Goal: Transaction & Acquisition: Book appointment/travel/reservation

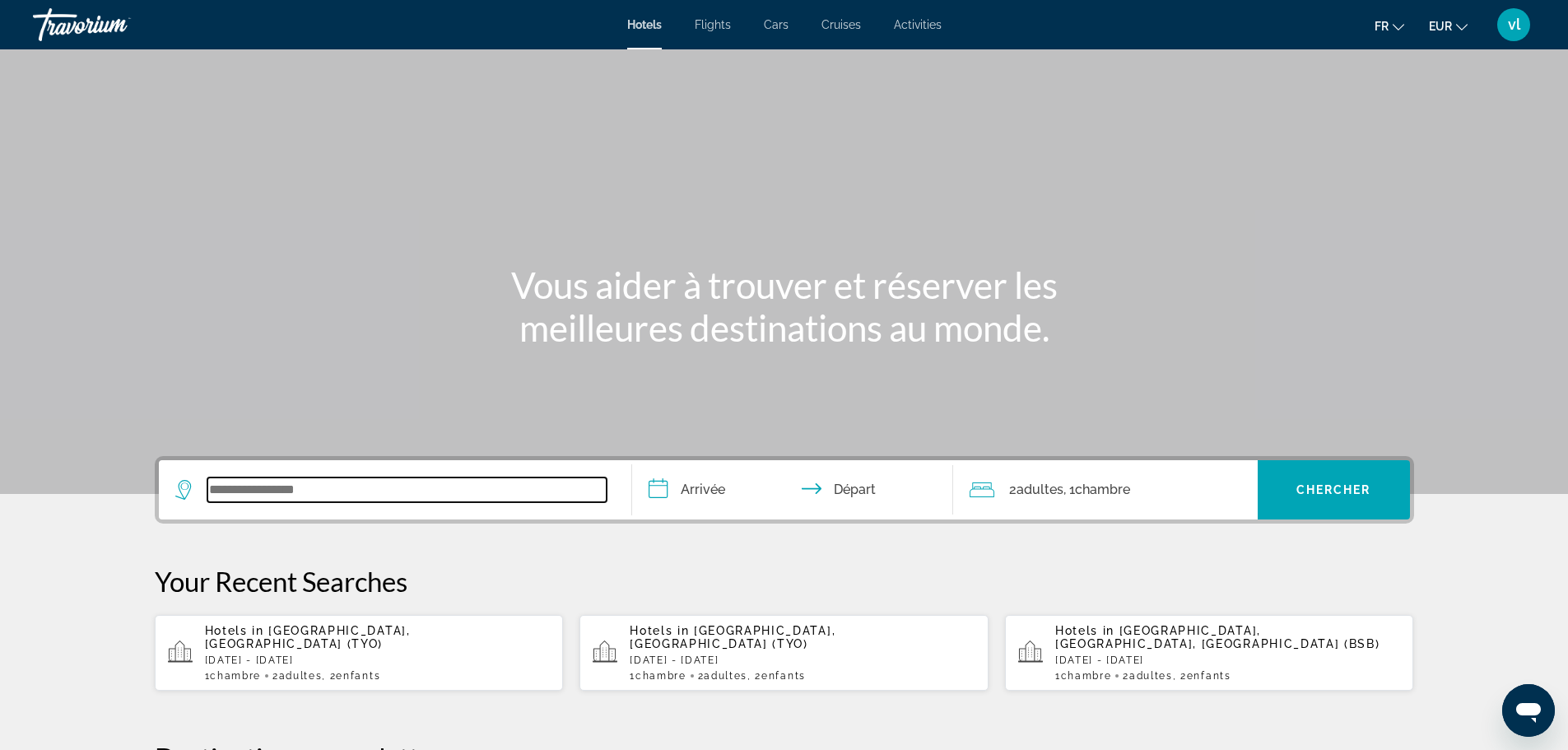
click at [273, 483] on input "Search widget" at bounding box center [406, 490] width 399 height 24
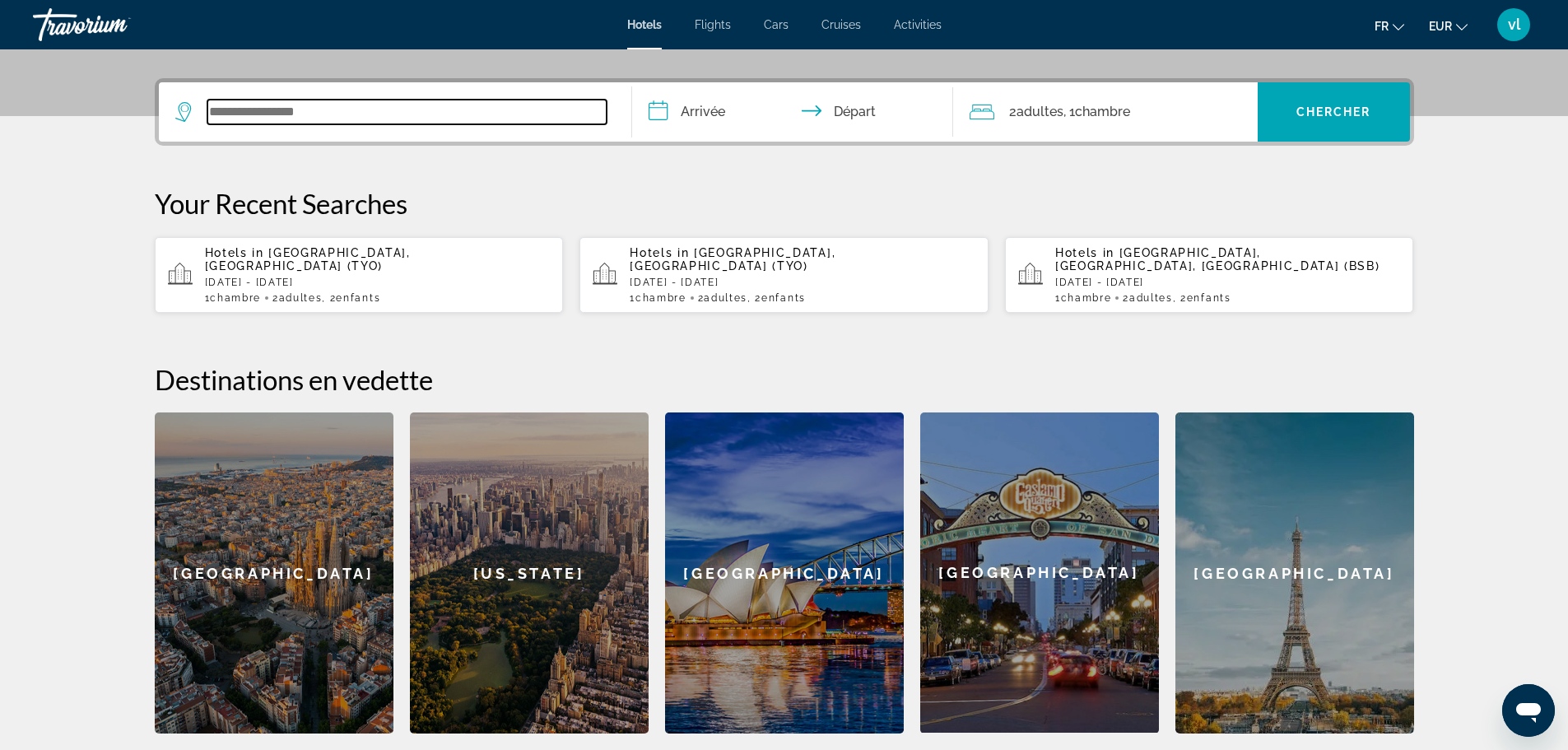
scroll to position [402, 0]
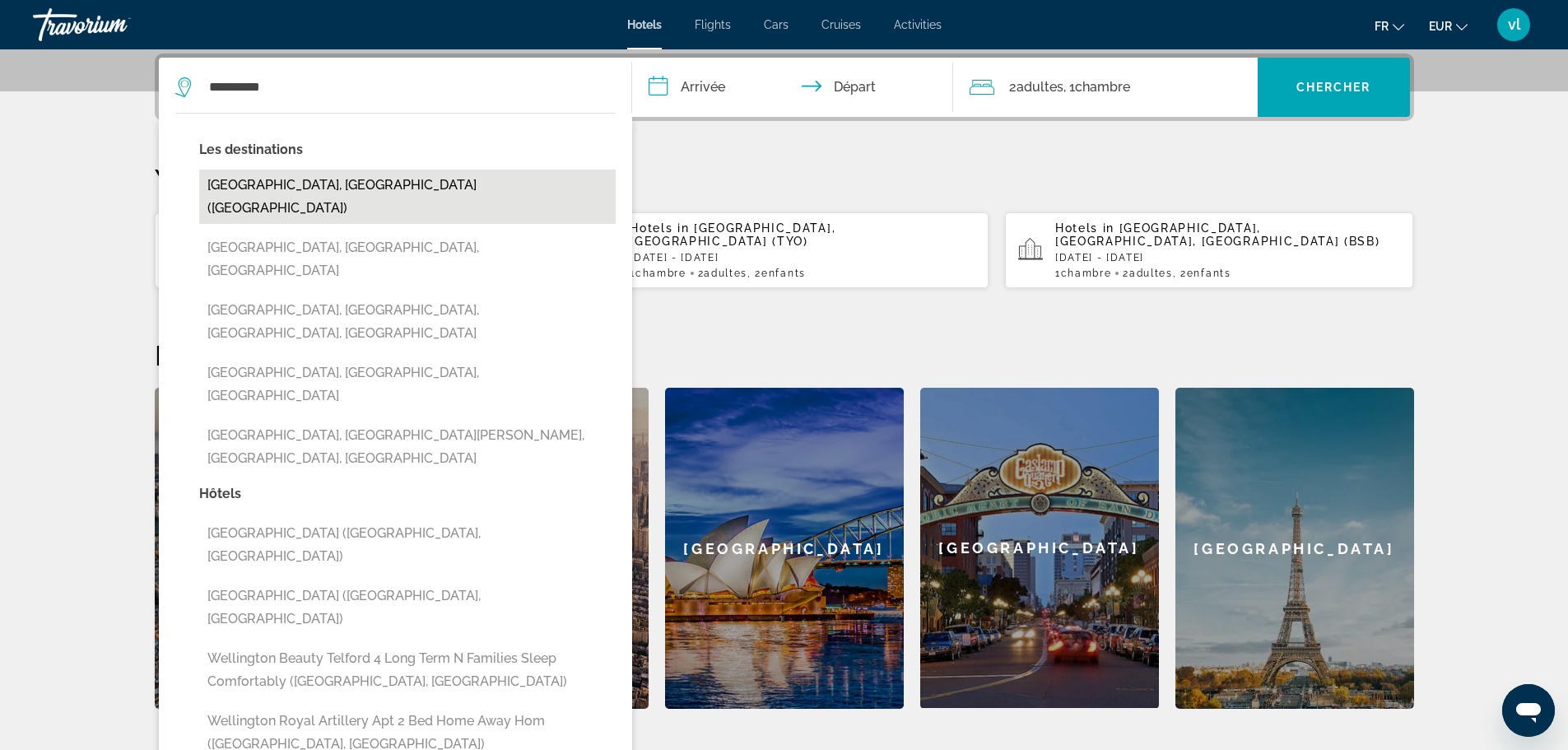
click at [291, 185] on button "[GEOGRAPHIC_DATA], [GEOGRAPHIC_DATA] ([GEOGRAPHIC_DATA])" at bounding box center [407, 197] width 417 height 54
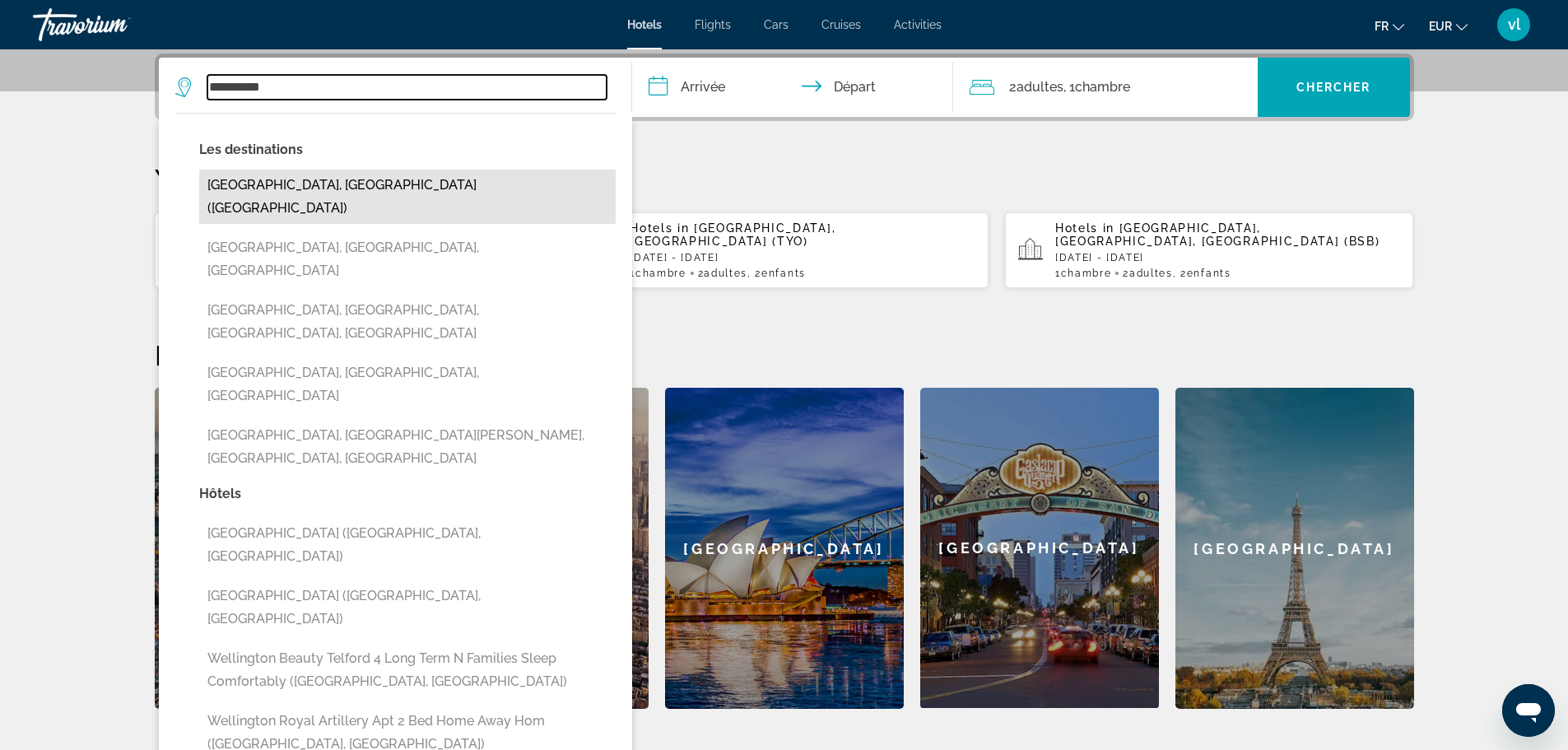
type input "**********"
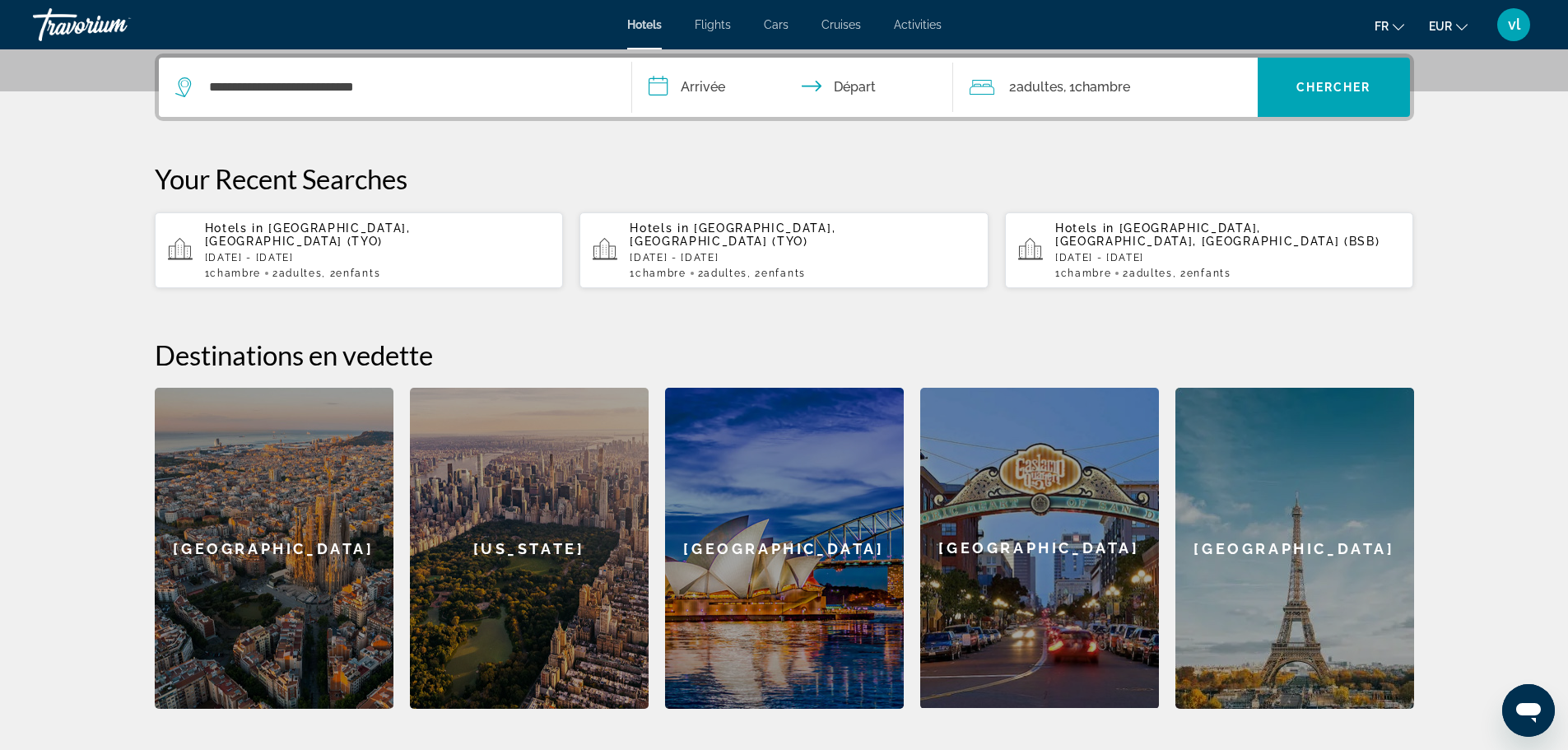
click at [663, 89] on input "**********" at bounding box center [795, 90] width 327 height 64
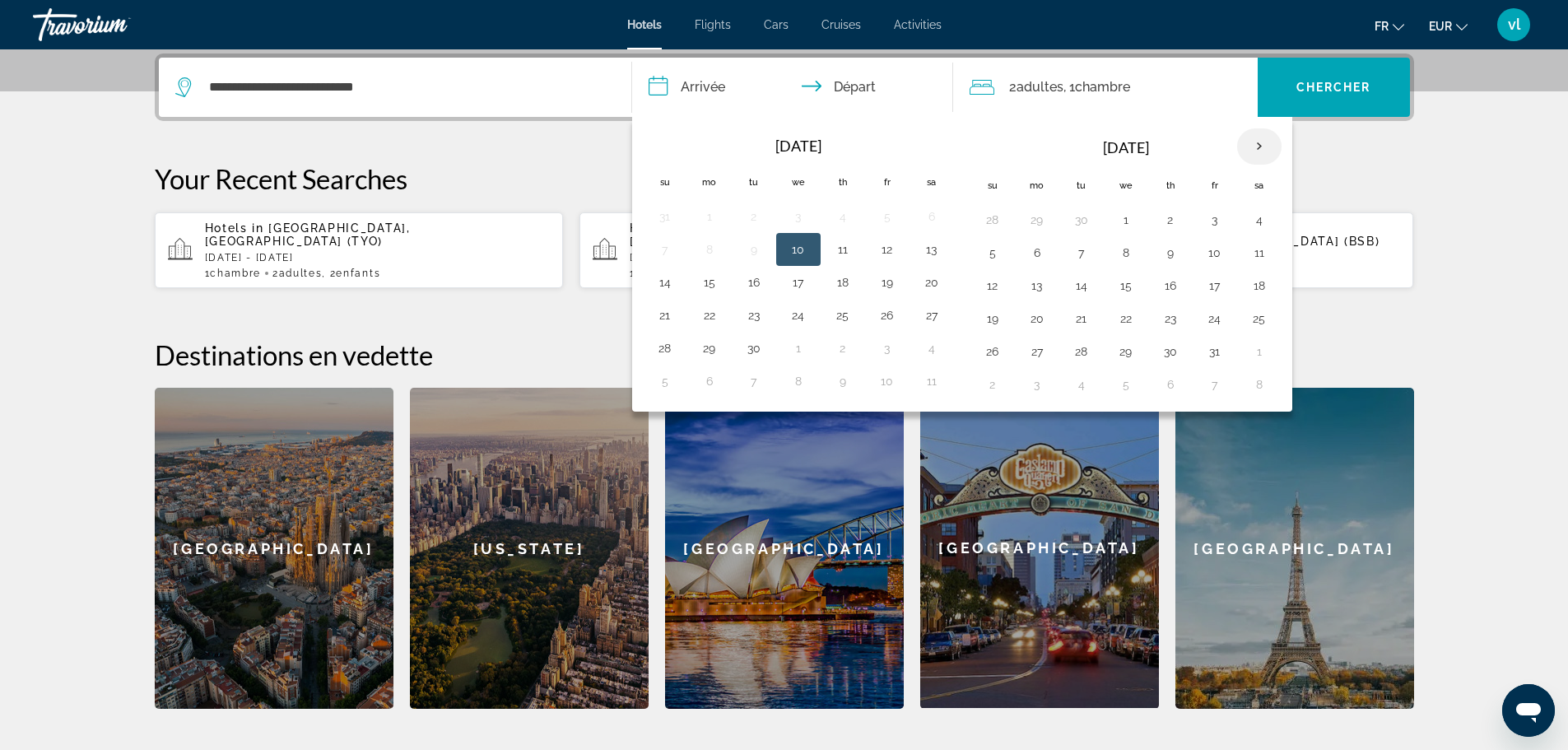
click at [1258, 144] on th "Next month" at bounding box center [1258, 147] width 44 height 37
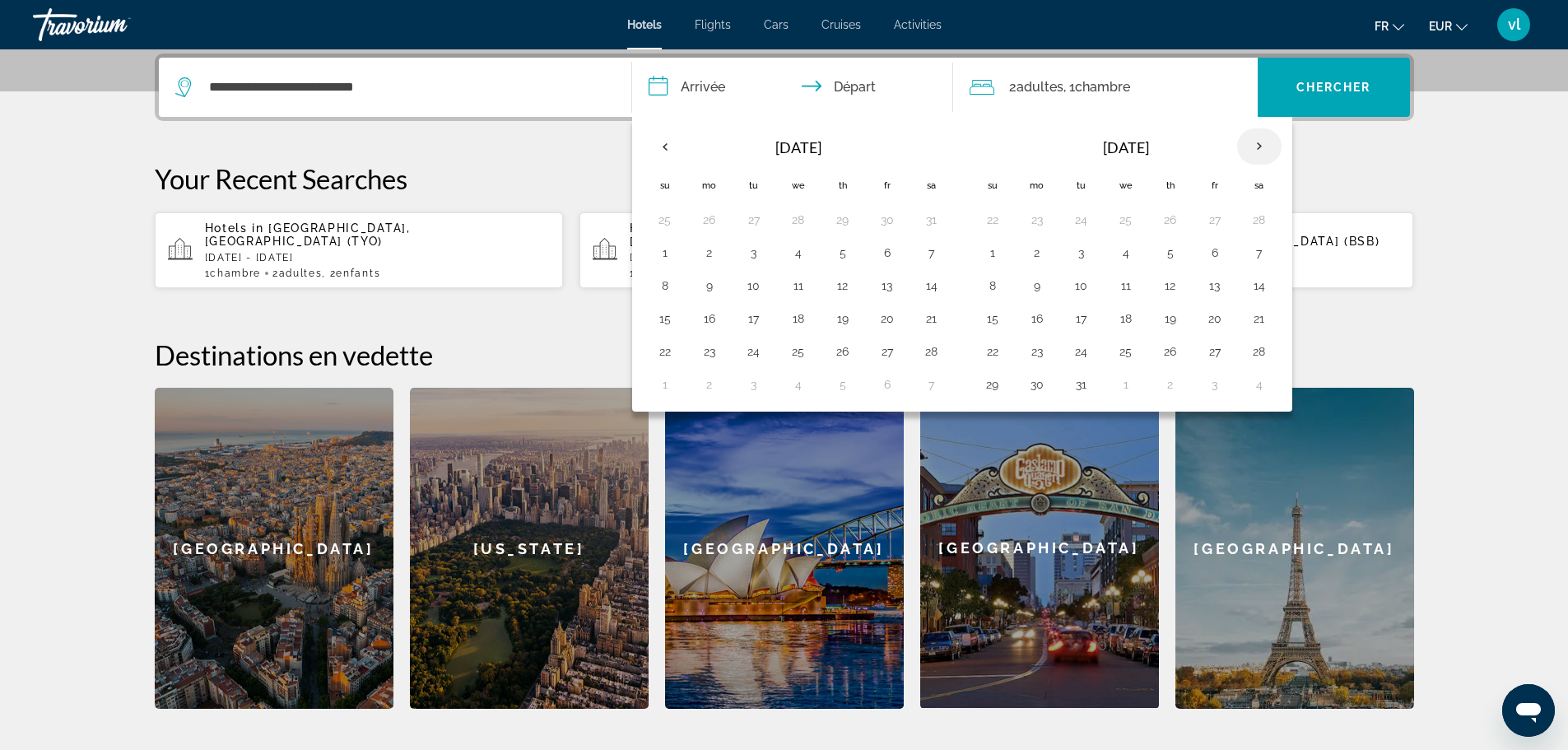
click at [1258, 144] on th "Next month" at bounding box center [1258, 147] width 44 height 37
click at [1260, 249] on button "11" at bounding box center [1259, 252] width 26 height 23
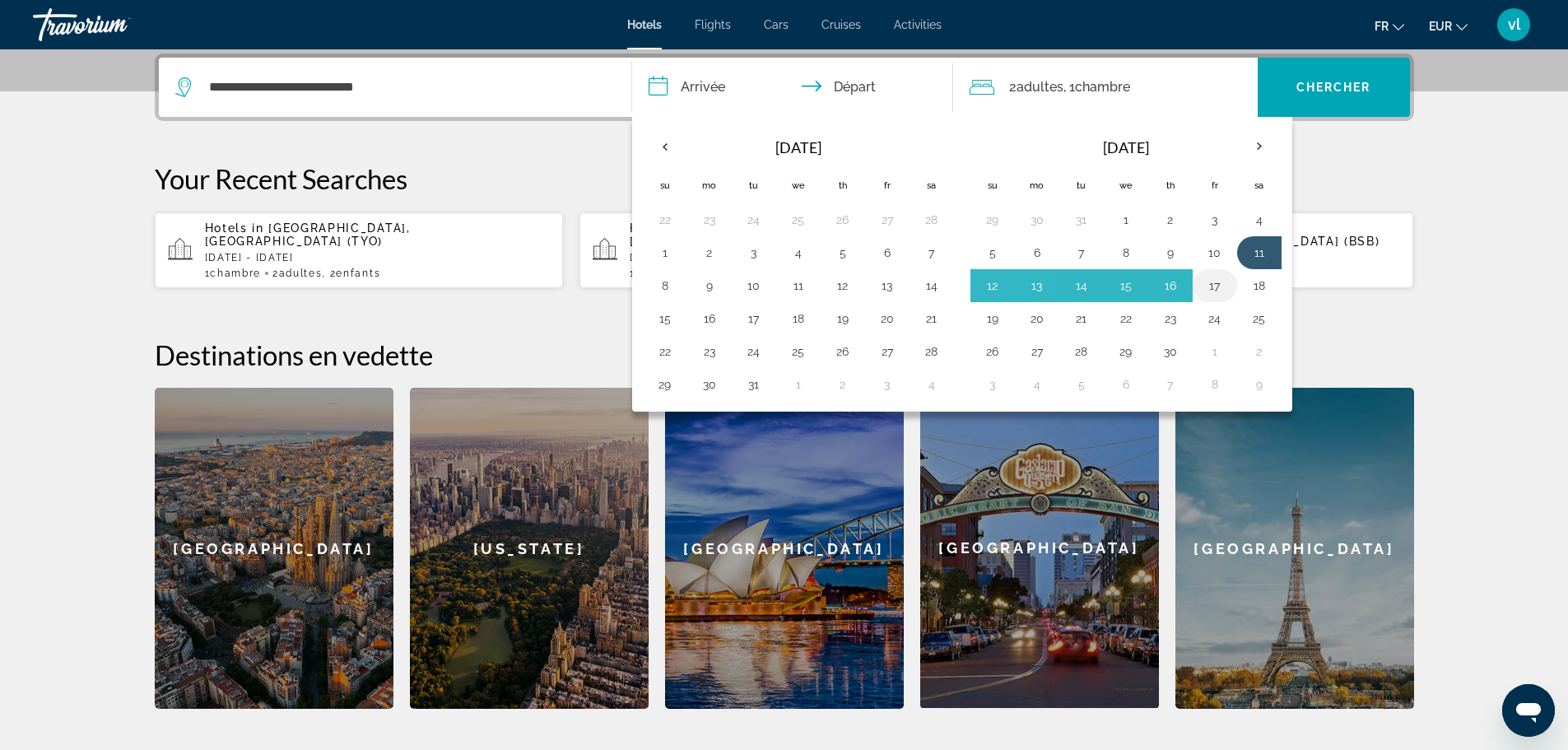
click at [1221, 288] on button "17" at bounding box center [1215, 285] width 26 height 23
type input "**********"
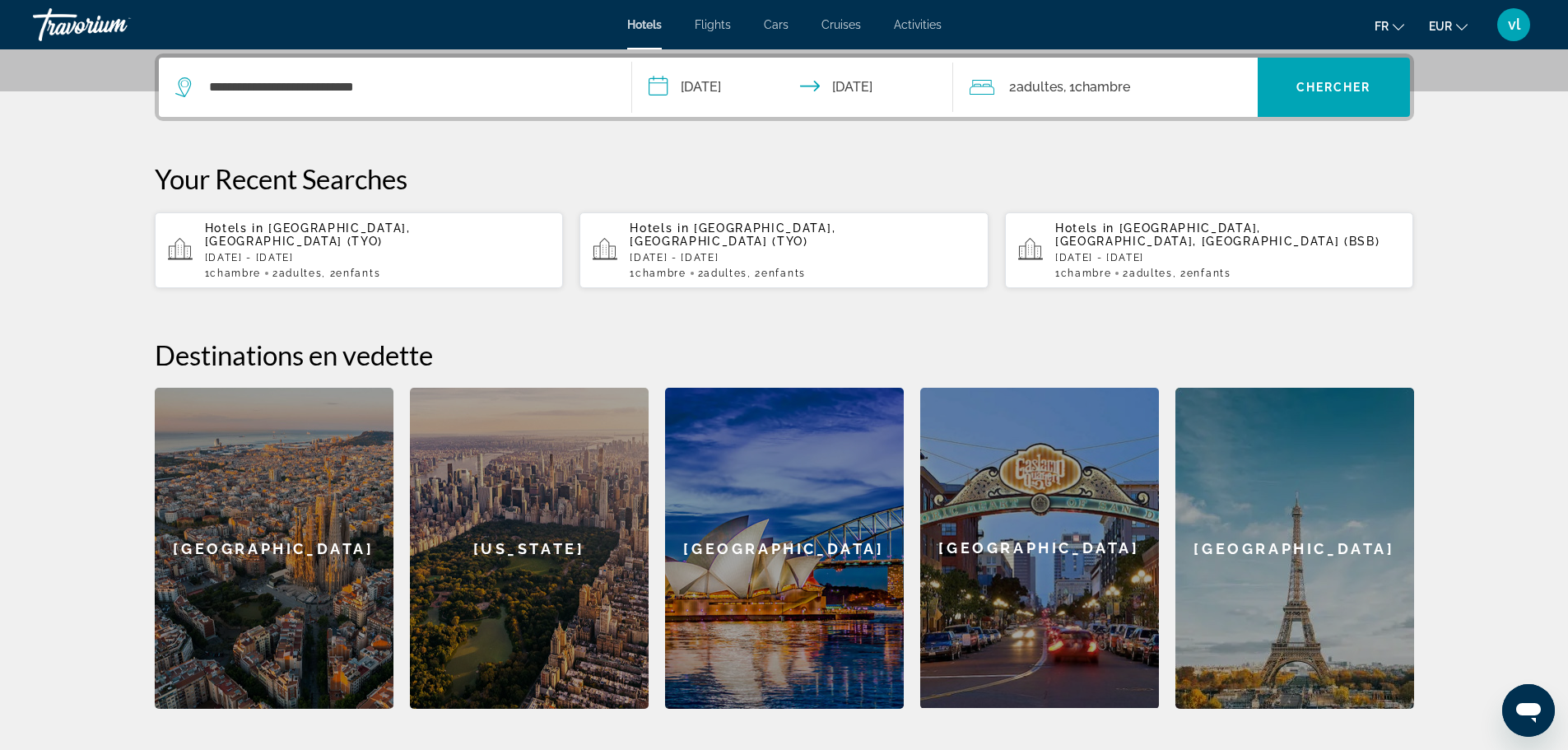
click at [1036, 84] on span "Adultes" at bounding box center [1040, 87] width 47 height 16
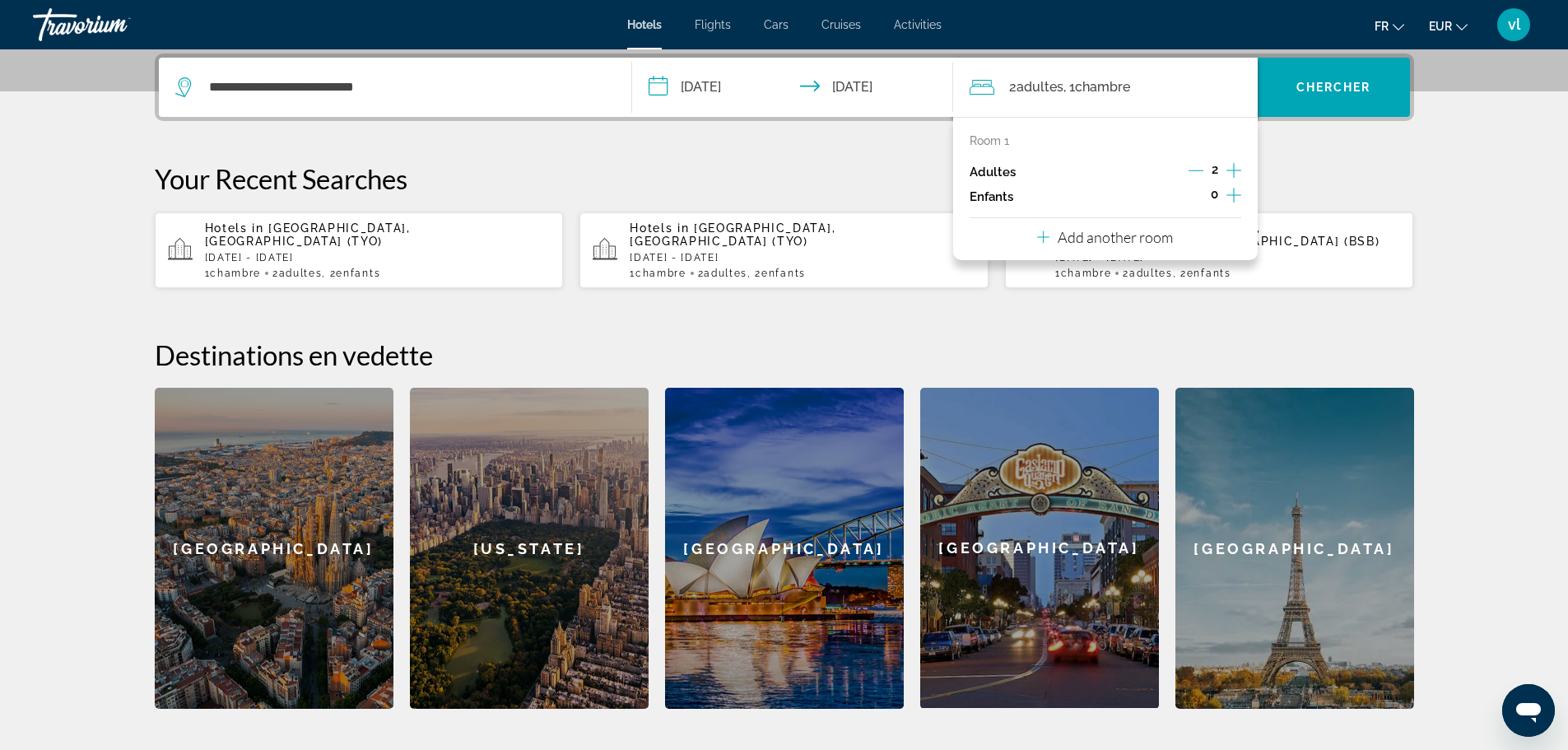
click at [1232, 194] on icon "Increment children" at bounding box center [1233, 195] width 15 height 20
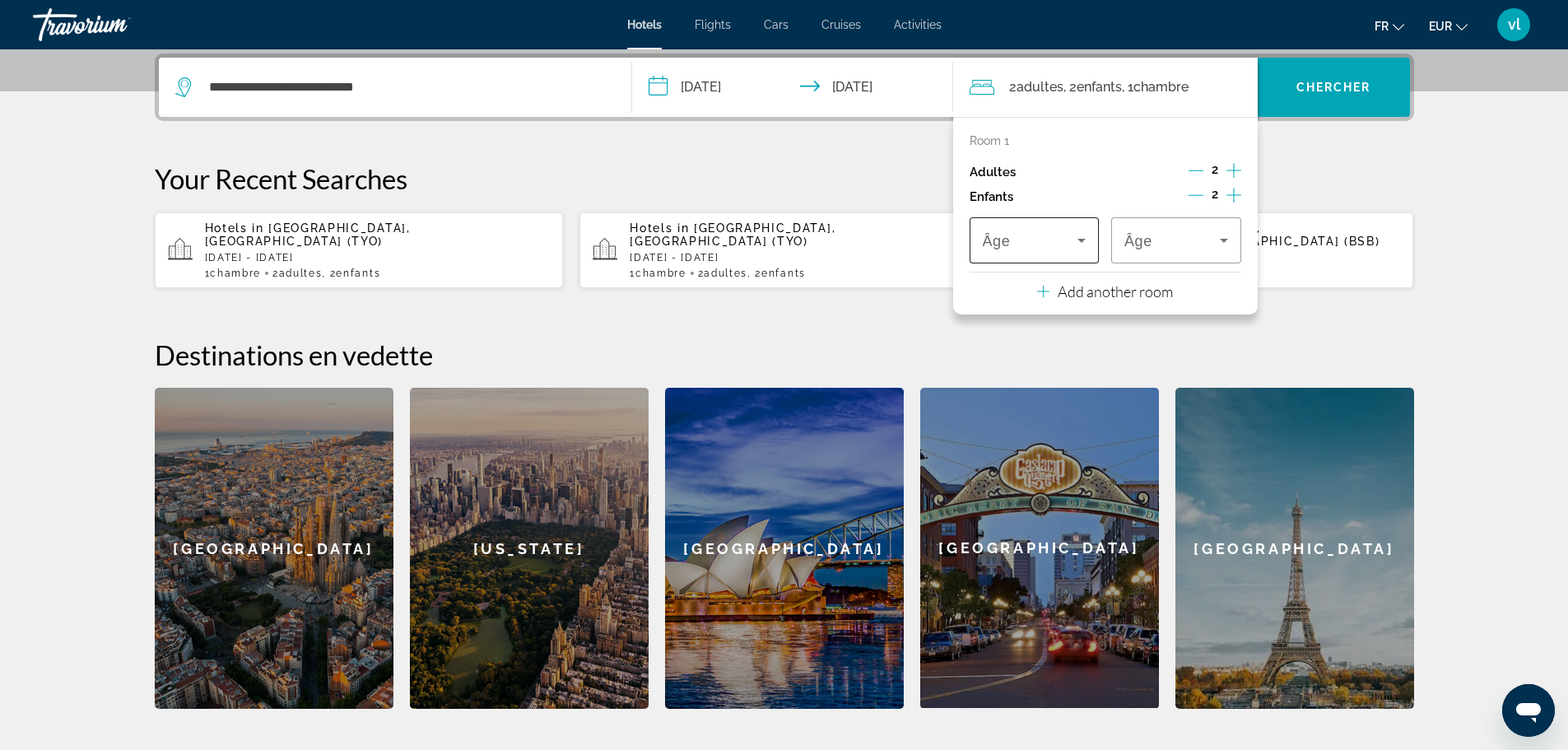
click at [1080, 243] on icon "Travelers: 2 adults, 2 children" at bounding box center [1081, 240] width 20 height 20
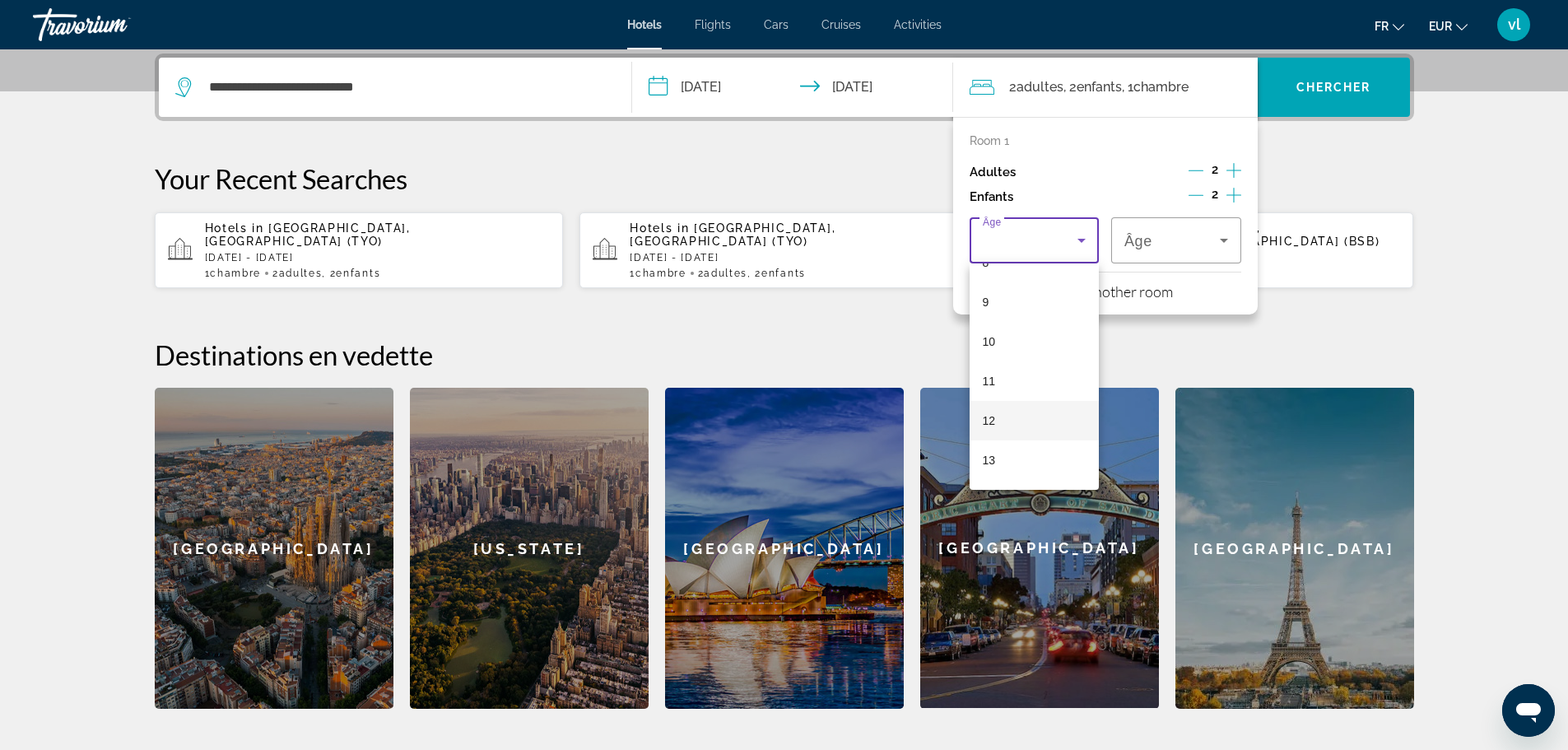
scroll to position [346, 0]
drag, startPoint x: 1041, startPoint y: 419, endPoint x: 1034, endPoint y: 432, distance: 14.8
click at [1034, 432] on mat-option "12" at bounding box center [1034, 417] width 130 height 39
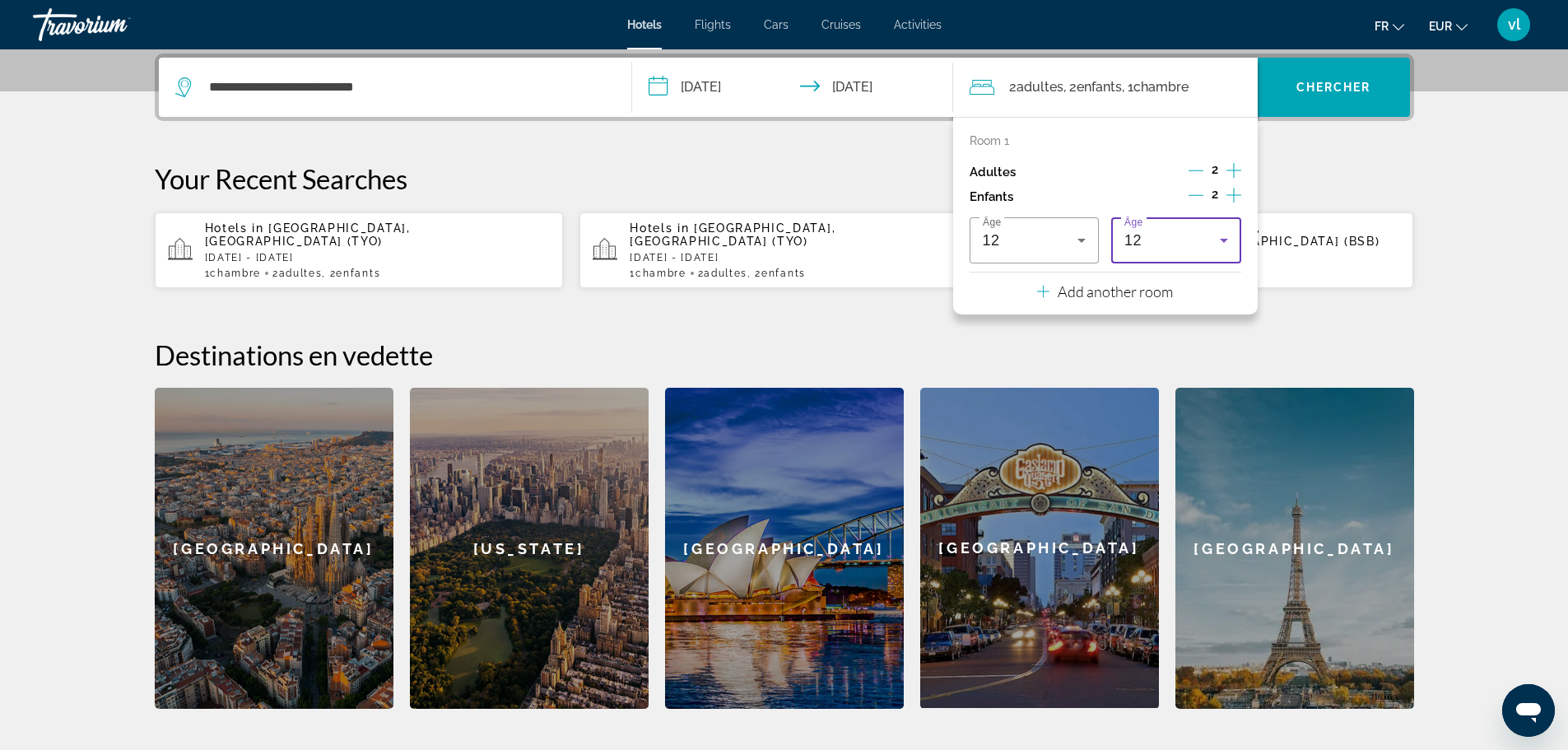
click at [1221, 243] on icon "Travelers: 2 adults, 2 children" at bounding box center [1223, 240] width 20 height 20
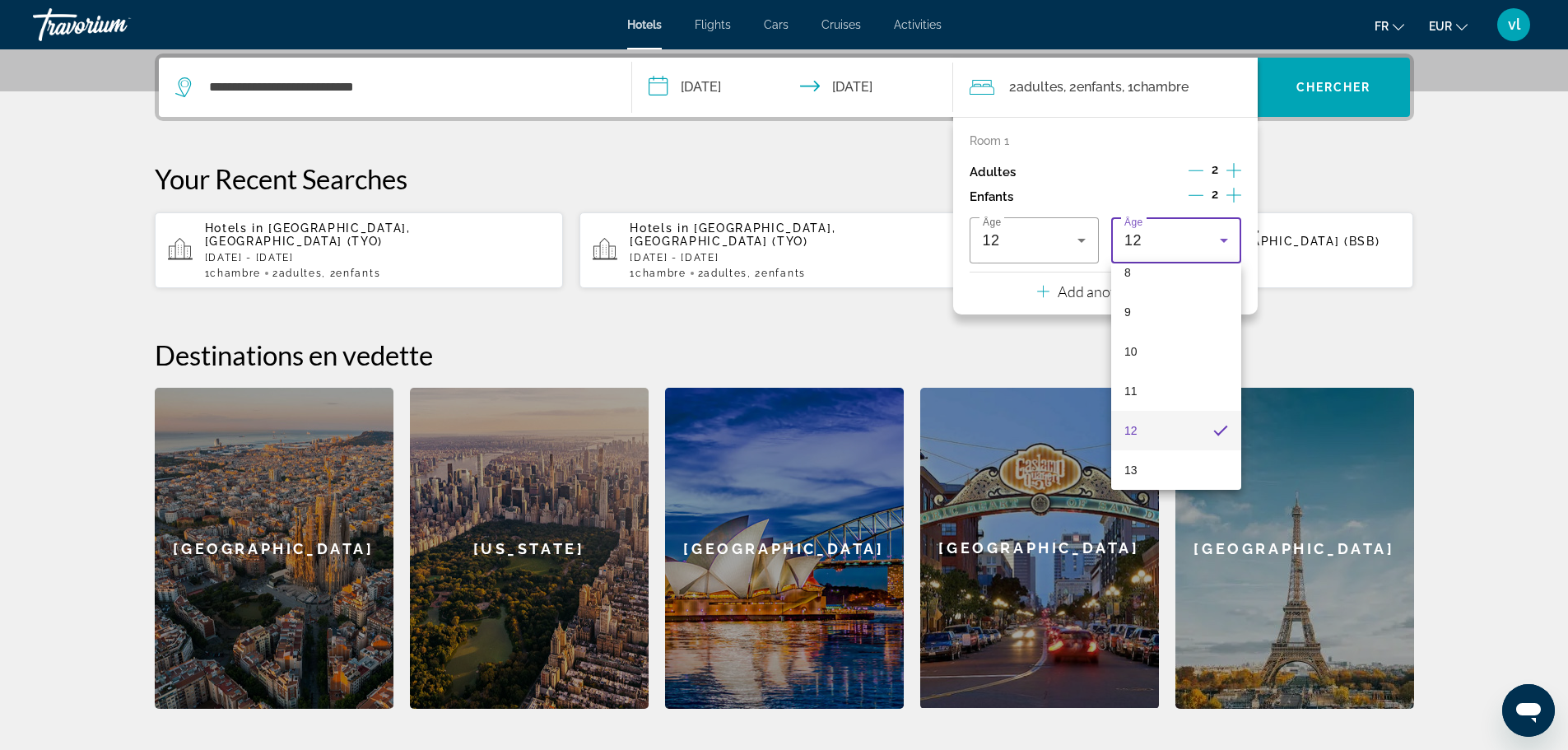
scroll to position [357, 0]
click at [1154, 481] on mat-option "14" at bounding box center [1176, 485] width 130 height 39
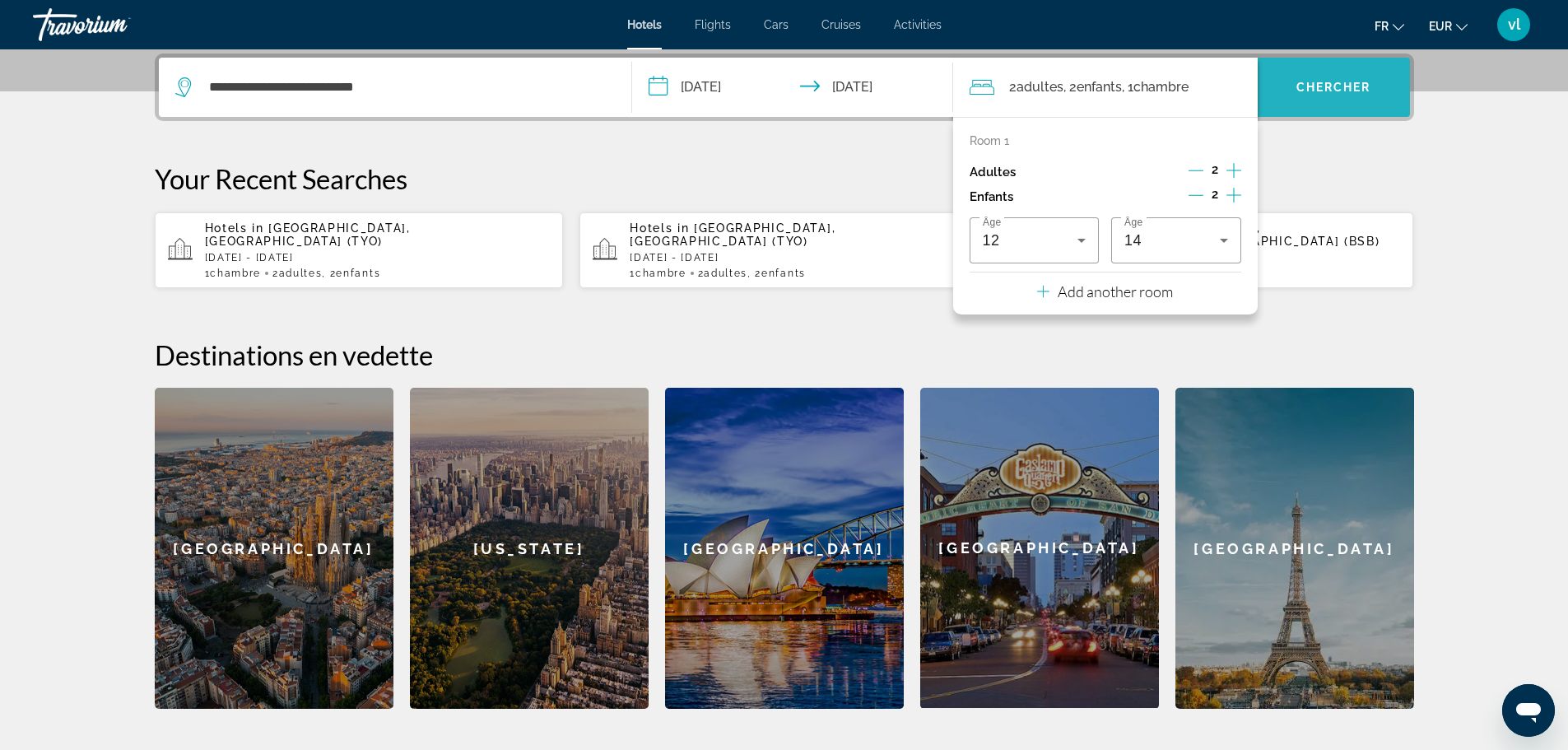
click at [1328, 90] on span "Chercher" at bounding box center [1334, 87] width 75 height 13
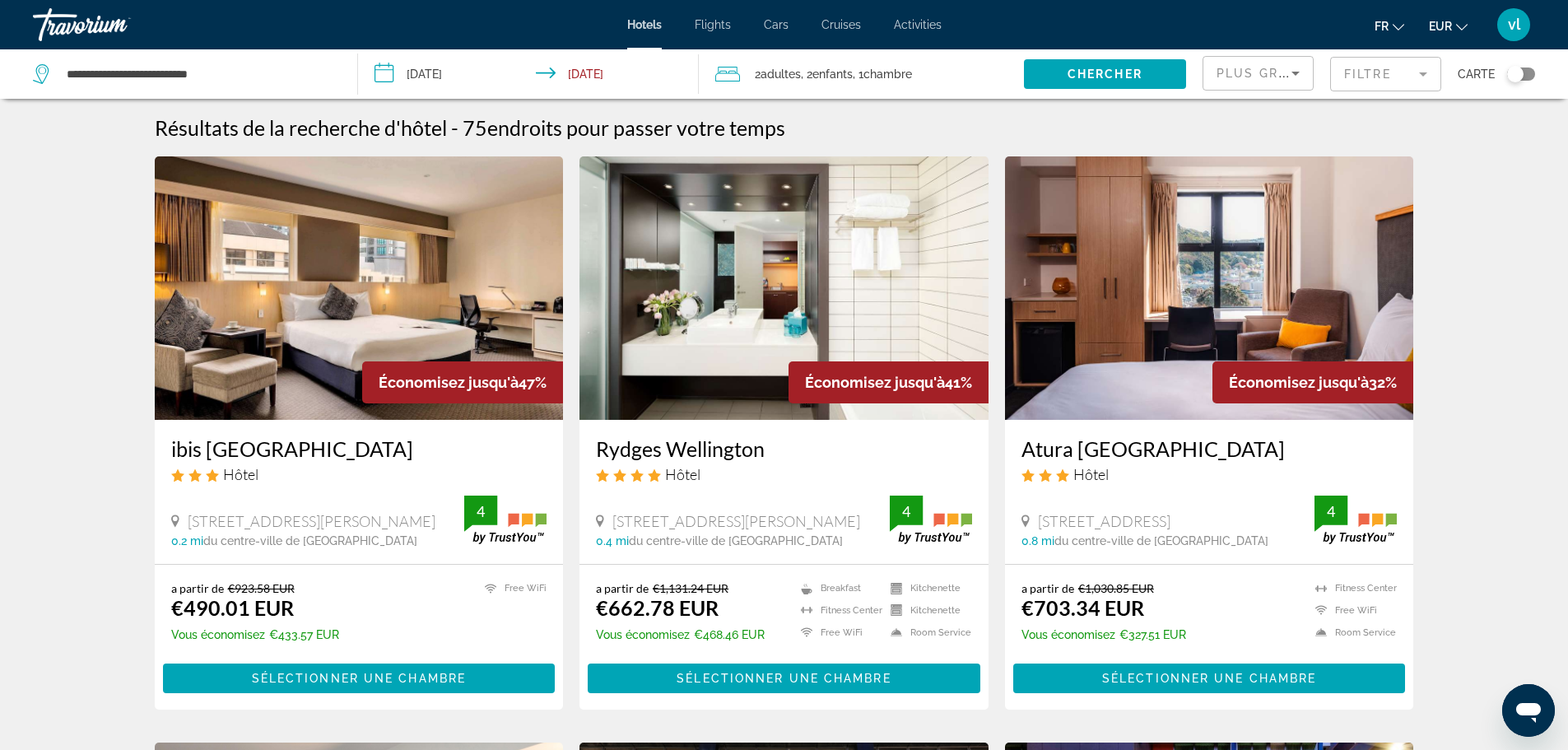
click at [711, 375] on img "Main content" at bounding box center [784, 288] width 409 height 264
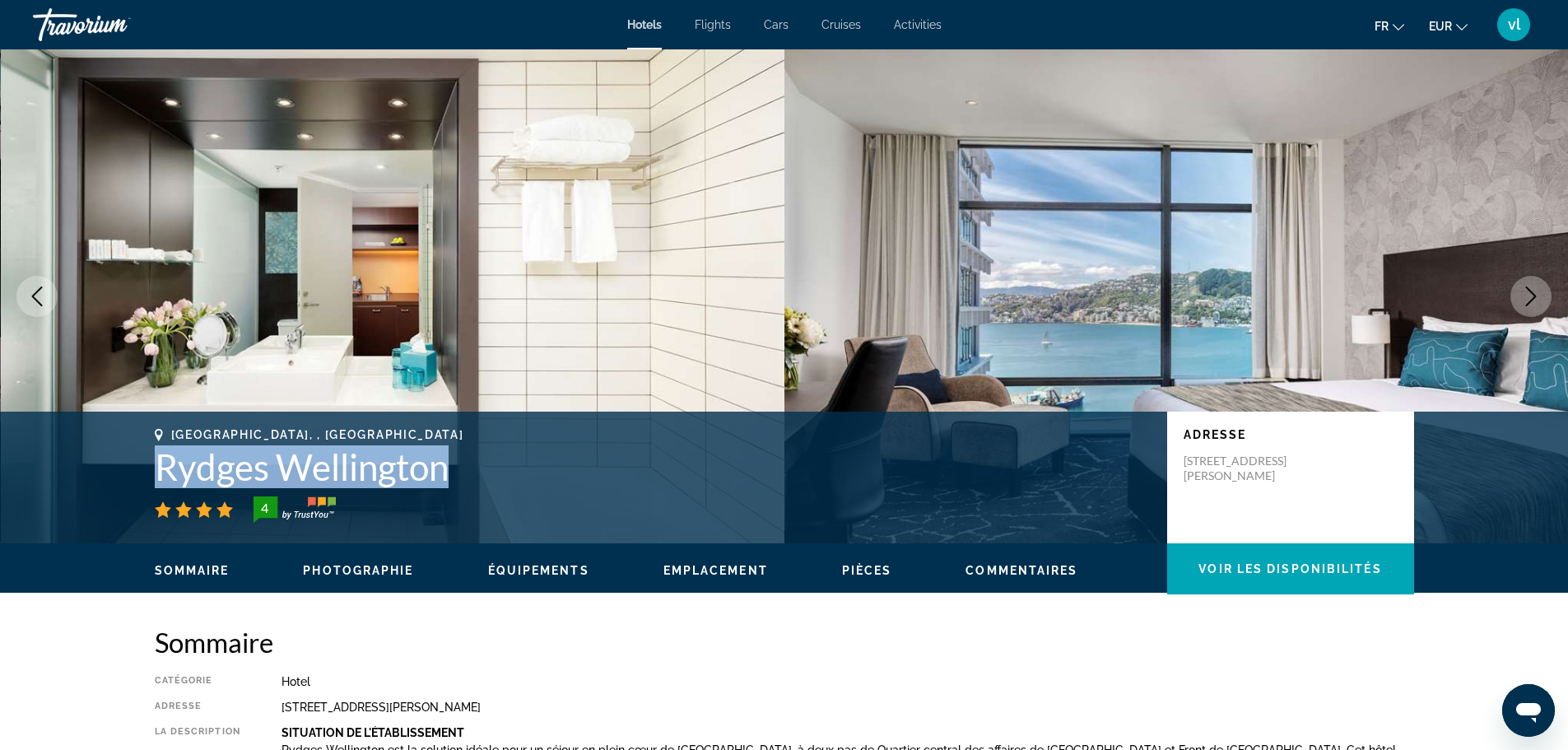
drag, startPoint x: 139, startPoint y: 467, endPoint x: 469, endPoint y: 463, distance: 330.0
click at [469, 463] on div "[GEOGRAPHIC_DATA], , [GEOGRAPHIC_DATA] Rydges [GEOGRAPHIC_DATA] 4 Adresse [STRE…" at bounding box center [784, 477] width 1325 height 98
copy h1 "Rydges Wellington"
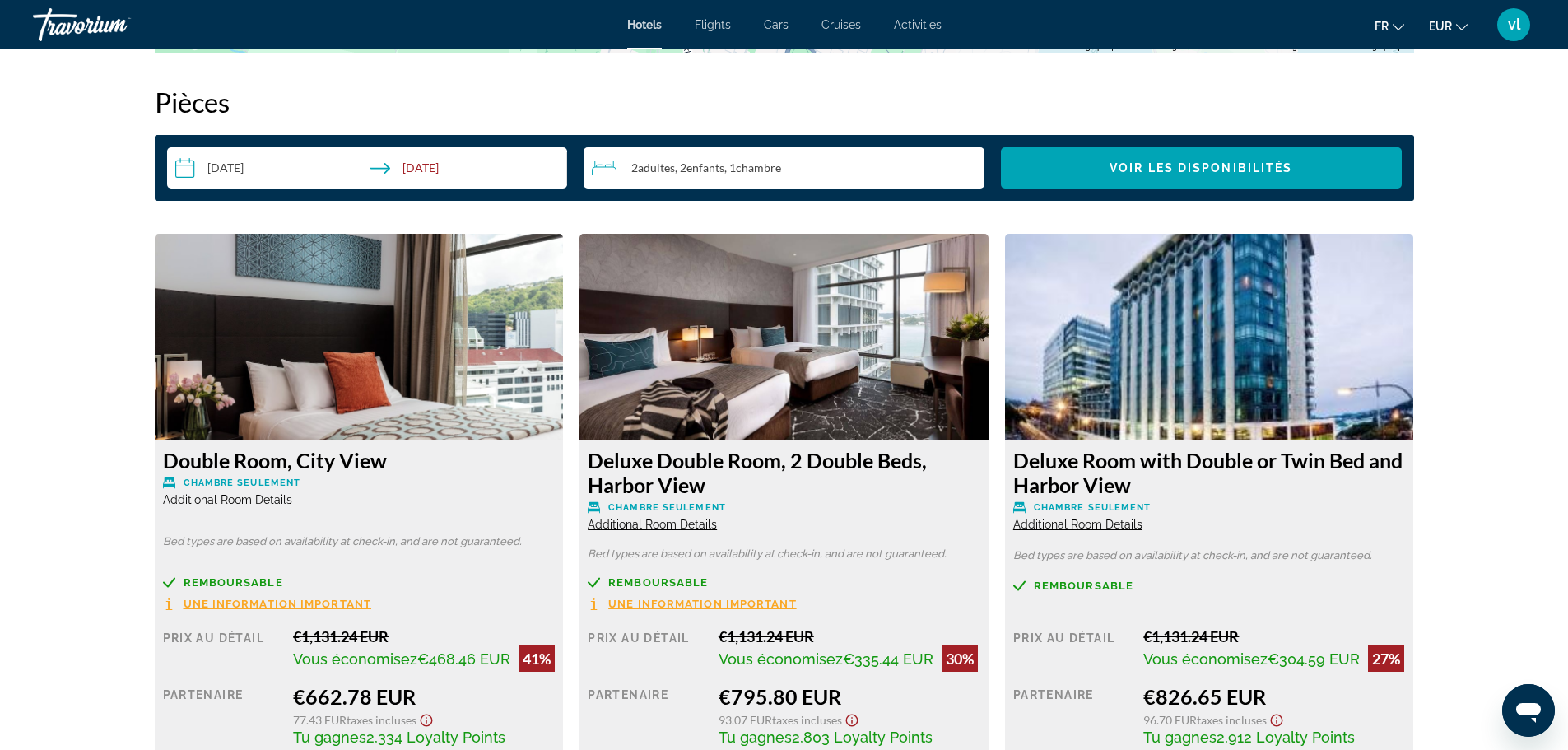
scroll to position [2173, 0]
